Goal: Check status: Check status

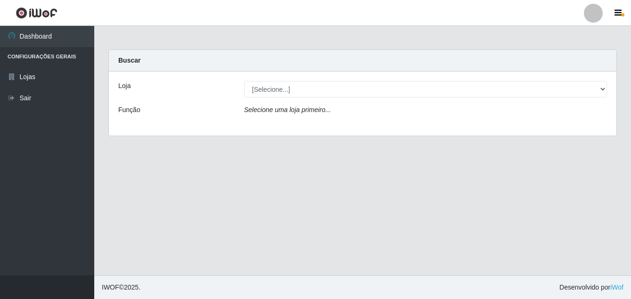
select select "402"
click at [244, 81] on select "[Selecione...] [PERSON_NAME]" at bounding box center [425, 89] width 363 height 16
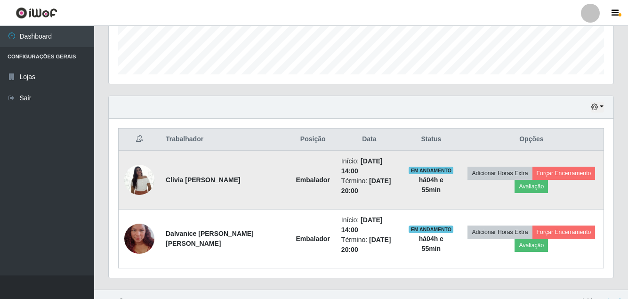
scroll to position [276, 0]
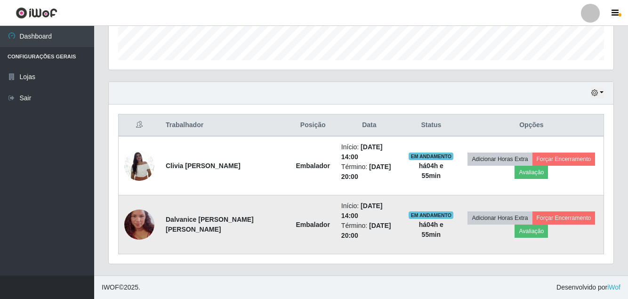
click at [127, 219] on img at bounding box center [139, 225] width 30 height 54
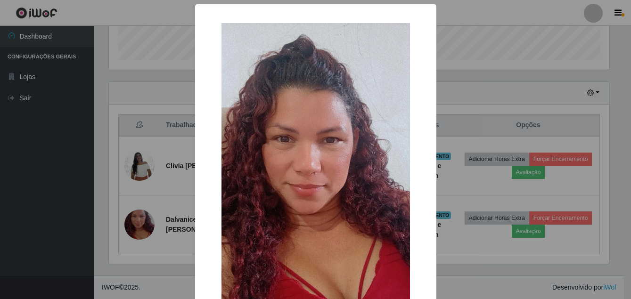
click at [99, 192] on div "× OK Cancel" at bounding box center [315, 149] width 631 height 299
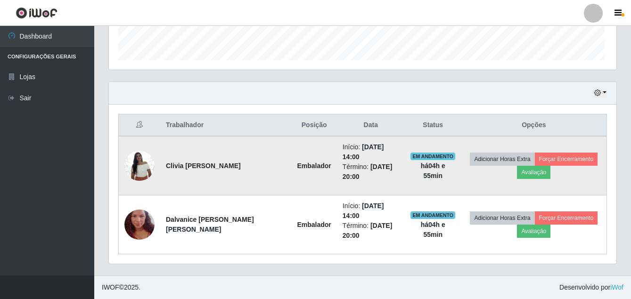
scroll to position [195, 505]
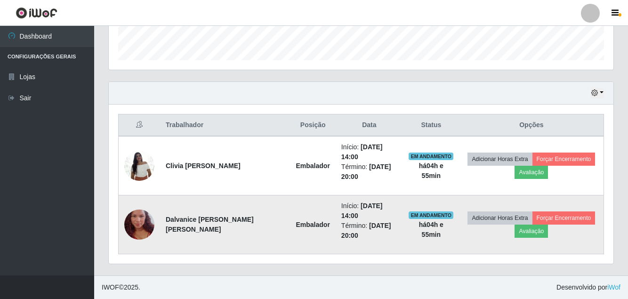
click at [139, 222] on img at bounding box center [139, 225] width 30 height 54
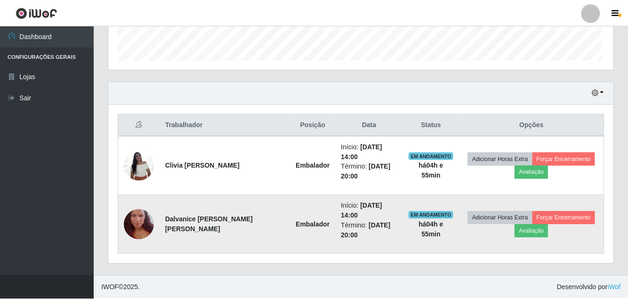
scroll to position [195, 500]
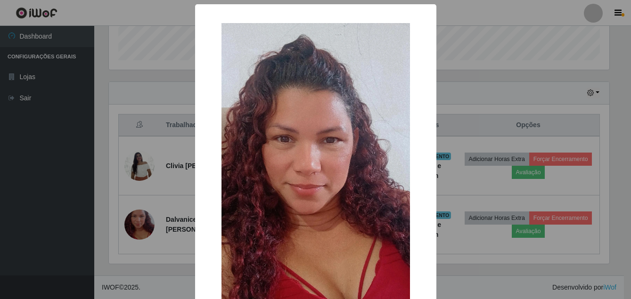
click at [33, 163] on div "× OK Cancel" at bounding box center [315, 149] width 631 height 299
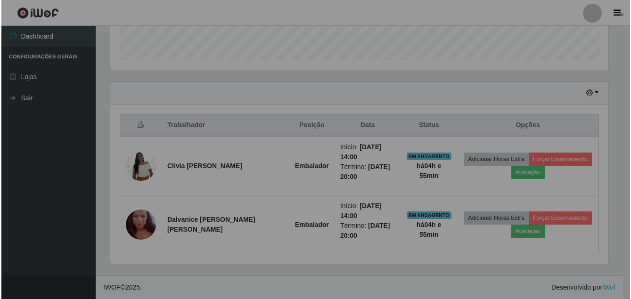
scroll to position [195, 505]
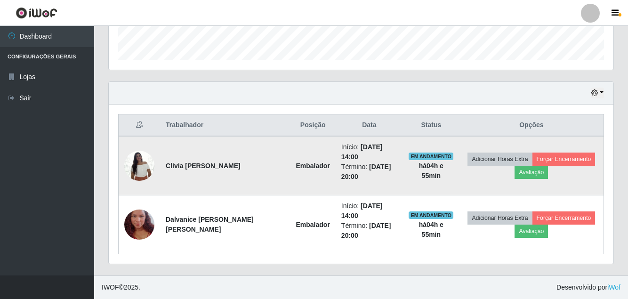
click at [139, 163] on img at bounding box center [139, 166] width 30 height 40
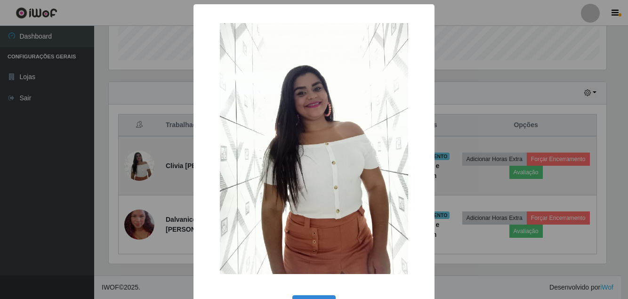
scroll to position [195, 500]
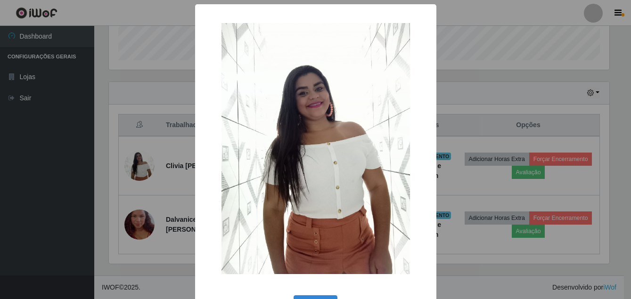
click at [34, 184] on div "× OK Cancel" at bounding box center [315, 149] width 631 height 299
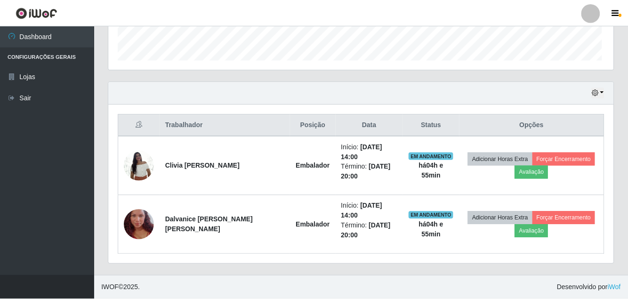
scroll to position [195, 505]
click at [601, 94] on button "button" at bounding box center [597, 93] width 13 height 11
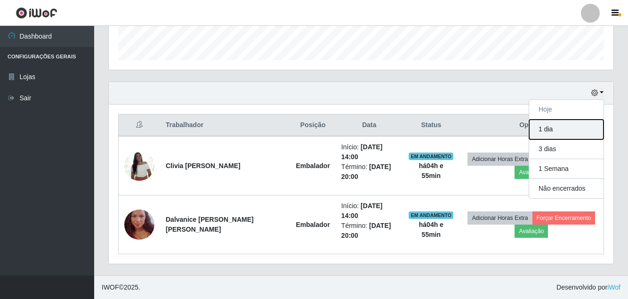
click at [563, 133] on button "1 dia" at bounding box center [566, 130] width 74 height 20
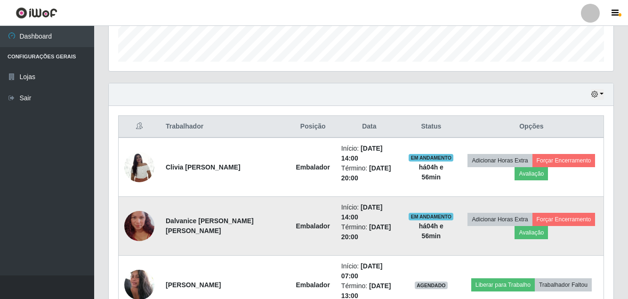
scroll to position [265, 0]
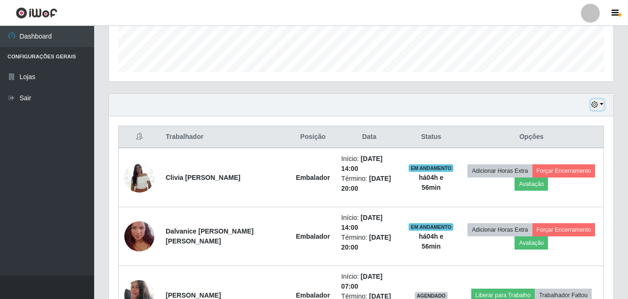
click at [602, 106] on button "button" at bounding box center [597, 104] width 13 height 11
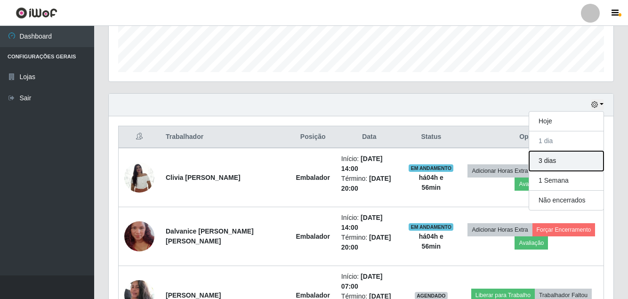
click at [544, 164] on button "3 dias" at bounding box center [566, 161] width 74 height 20
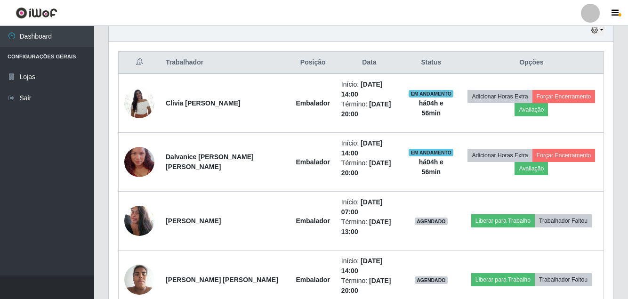
scroll to position [335, 0]
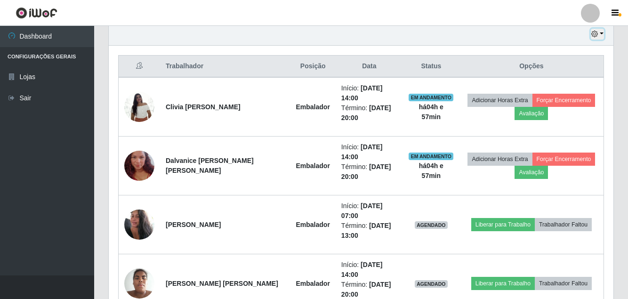
click at [602, 30] on button "button" at bounding box center [597, 34] width 13 height 11
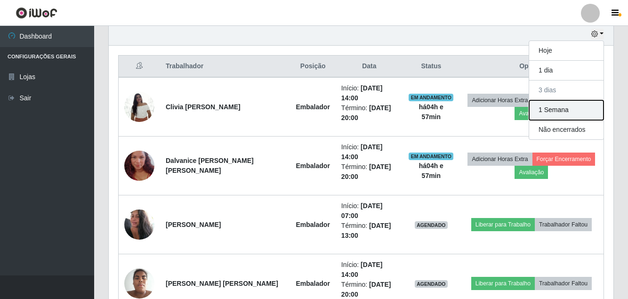
click at [544, 110] on button "1 Semana" at bounding box center [566, 110] width 74 height 20
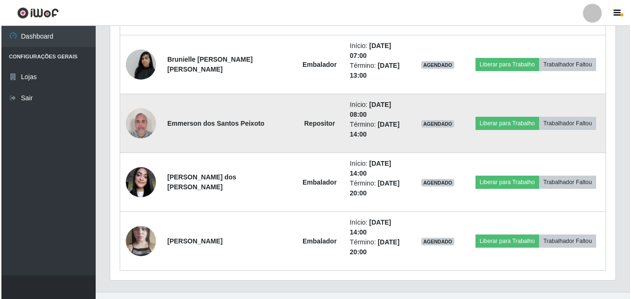
scroll to position [1984, 0]
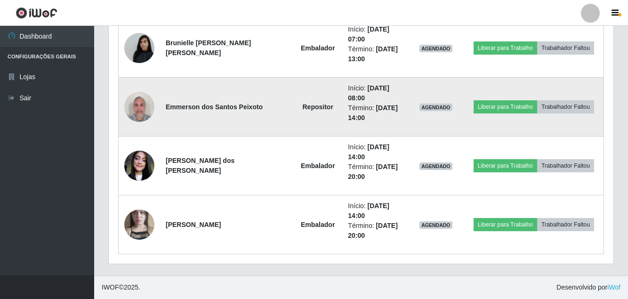
click at [144, 107] on img at bounding box center [139, 107] width 30 height 40
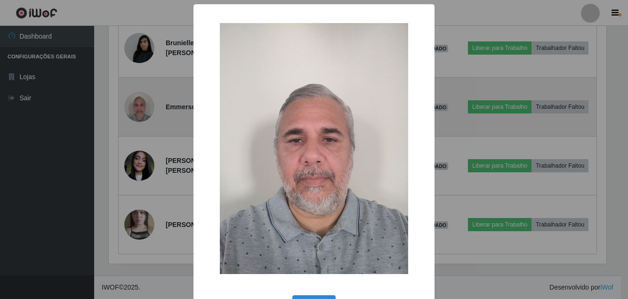
scroll to position [195, 500]
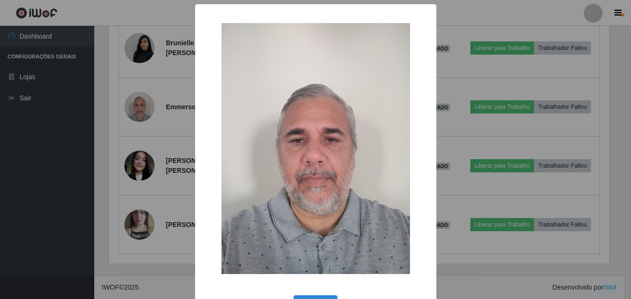
click at [82, 131] on div "× OK Cancel" at bounding box center [315, 149] width 631 height 299
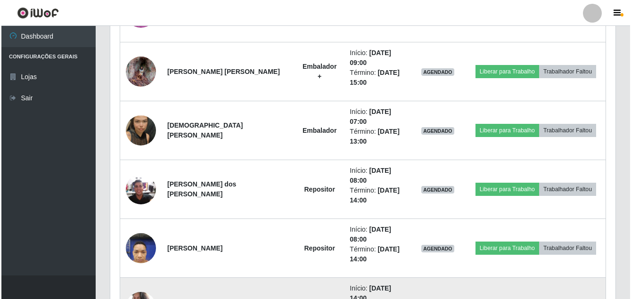
scroll to position [1560, 0]
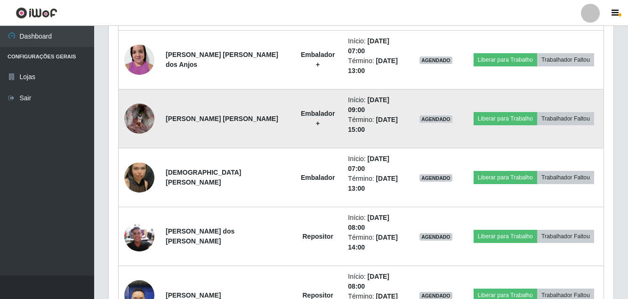
click at [139, 109] on img at bounding box center [139, 118] width 30 height 37
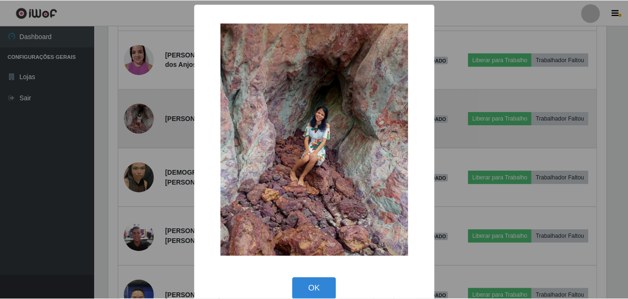
scroll to position [195, 500]
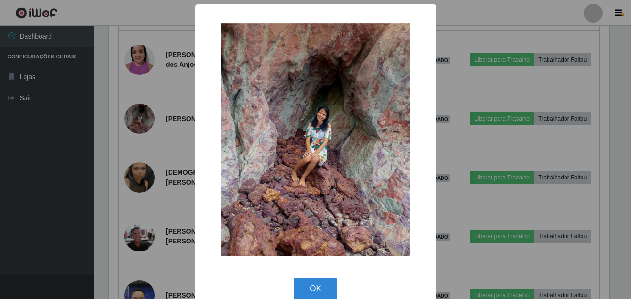
click at [296, 97] on img at bounding box center [315, 140] width 188 height 234
click at [46, 151] on div "× OK Cancel" at bounding box center [315, 149] width 631 height 299
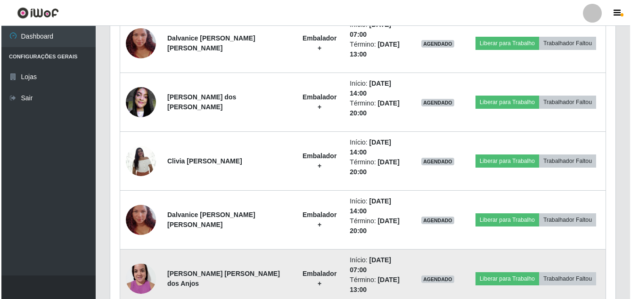
scroll to position [1324, 0]
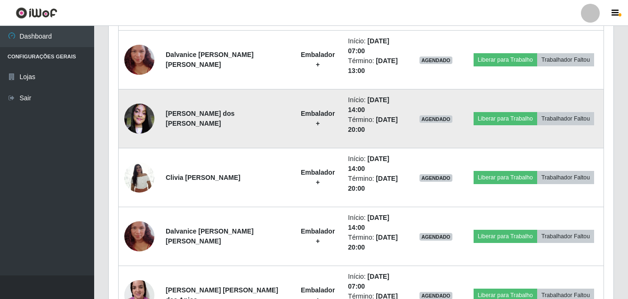
click at [140, 109] on img at bounding box center [139, 118] width 30 height 40
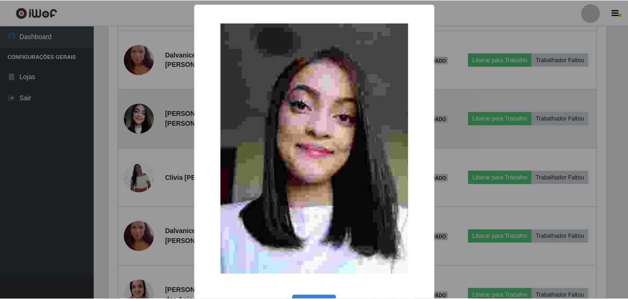
scroll to position [195, 500]
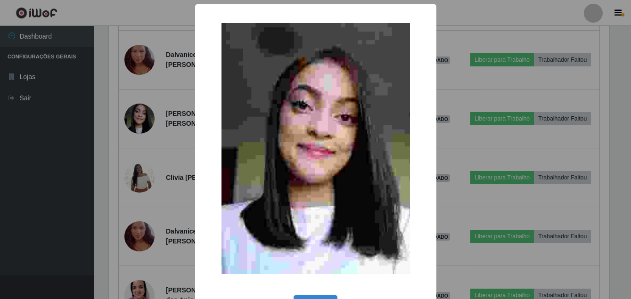
click at [68, 122] on div "× OK Cancel" at bounding box center [315, 149] width 631 height 299
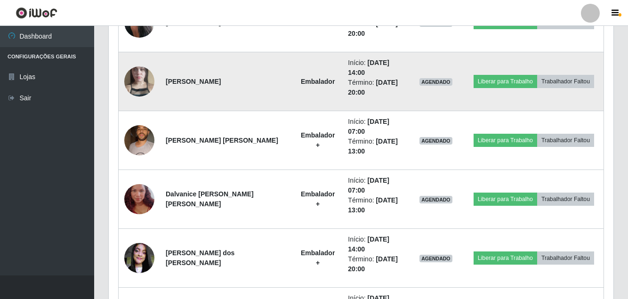
scroll to position [1183, 0]
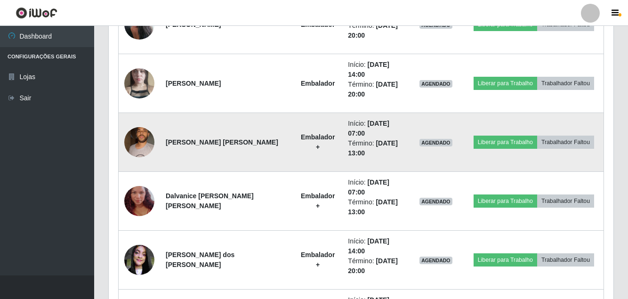
click at [138, 136] on img at bounding box center [139, 142] width 30 height 40
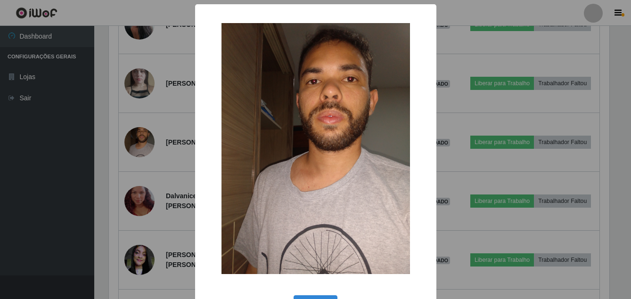
click at [60, 154] on div "× OK Cancel" at bounding box center [315, 149] width 631 height 299
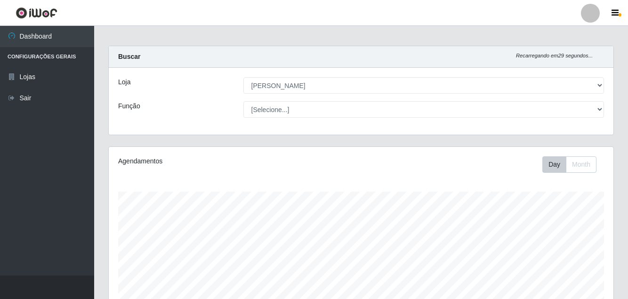
scroll to position [0, 0]
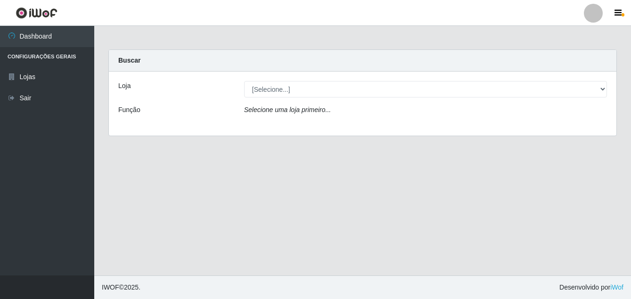
click at [263, 91] on select "[Selecione...] [PERSON_NAME]" at bounding box center [425, 89] width 363 height 16
click at [268, 128] on div "Loja [Selecione...] Ajubá Mercado Função Selecione uma loja primeiro..." at bounding box center [362, 104] width 507 height 64
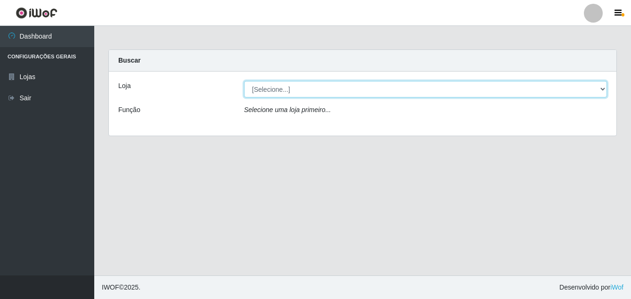
click at [299, 92] on select "[Selecione...] [PERSON_NAME]" at bounding box center [425, 89] width 363 height 16
select select "402"
click at [244, 81] on select "[Selecione...] [PERSON_NAME]" at bounding box center [425, 89] width 363 height 16
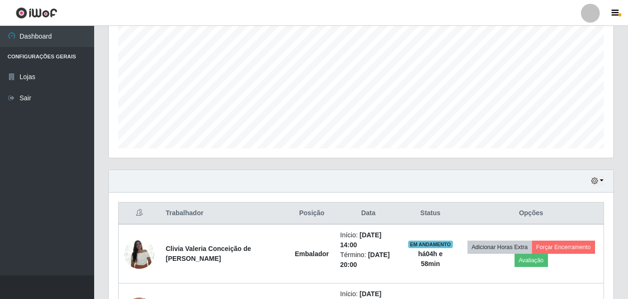
scroll to position [276, 0]
